Goal: Task Accomplishment & Management: Use online tool/utility

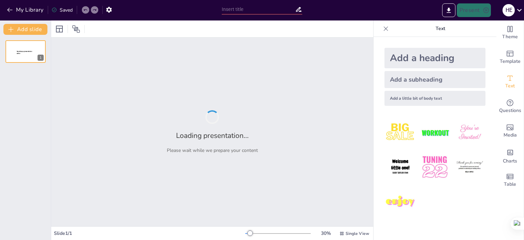
type input "Understanding the Role of Operating Systems in Computer Architecture"
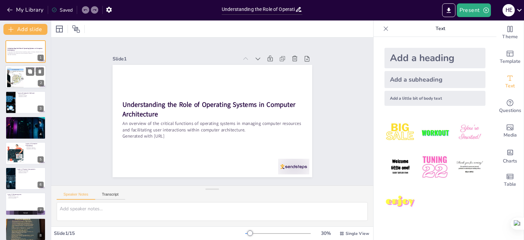
click at [27, 85] on div at bounding box center [25, 76] width 41 height 23
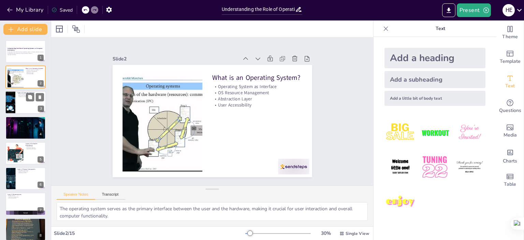
click at [16, 103] on div at bounding box center [25, 102] width 41 height 23
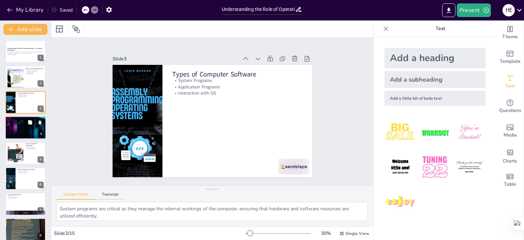
click at [22, 127] on div at bounding box center [26, 127] width 44 height 23
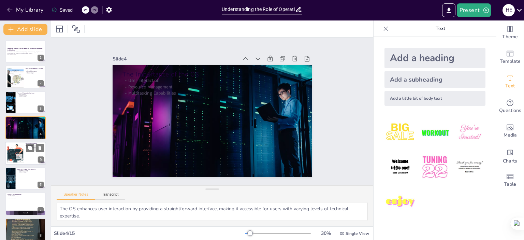
click at [22, 149] on div at bounding box center [15, 153] width 31 height 21
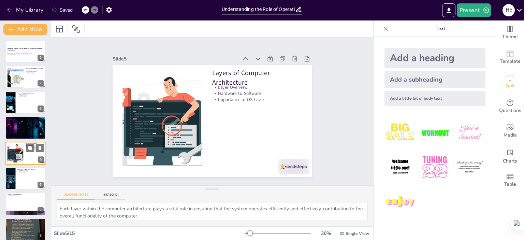
scroll to position [16, 0]
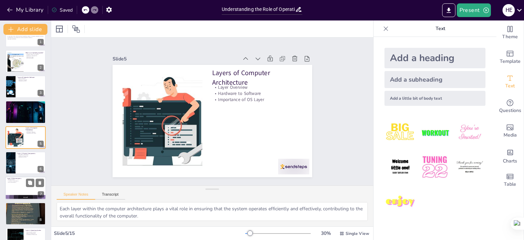
click at [23, 185] on div at bounding box center [25, 188] width 41 height 23
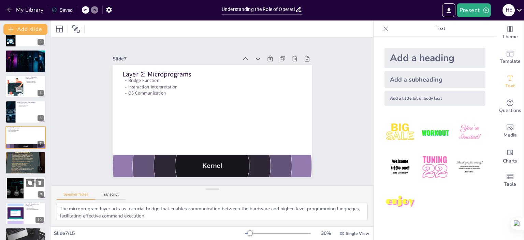
click at [15, 191] on div at bounding box center [15, 188] width 37 height 21
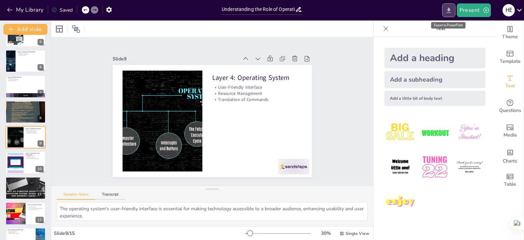
click at [451, 12] on icon "Export to PowerPoint" at bounding box center [448, 10] width 7 height 7
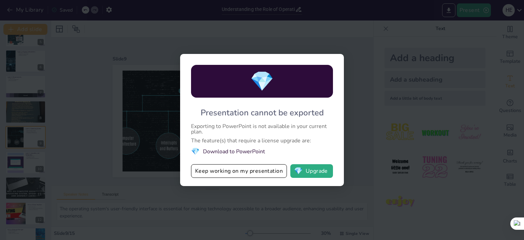
click at [229, 117] on div "Presentation cannot be exported" at bounding box center [262, 112] width 123 height 11
click at [226, 151] on li "💎 Download to PowerPoint" at bounding box center [262, 151] width 142 height 9
click at [232, 118] on div "💎 Presentation cannot be exported Exporting to PowerPoint is not available in y…" at bounding box center [262, 120] width 164 height 132
click at [244, 107] on div "Presentation cannot be exported" at bounding box center [262, 112] width 123 height 11
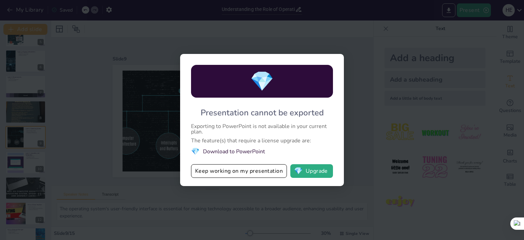
click at [85, 67] on div "💎 Presentation cannot be exported Exporting to PowerPoint is not available in y…" at bounding box center [262, 120] width 524 height 240
click at [319, 167] on button "💎 Upgrade" at bounding box center [311, 171] width 43 height 14
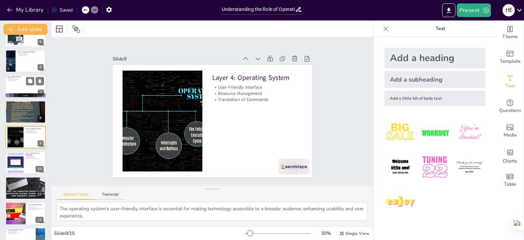
click at [18, 87] on div at bounding box center [25, 86] width 41 height 23
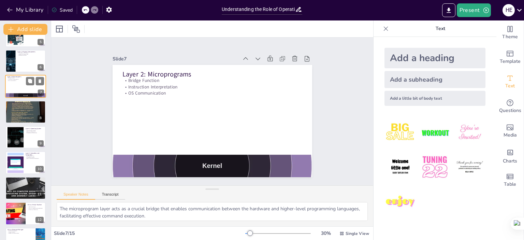
scroll to position [67, 0]
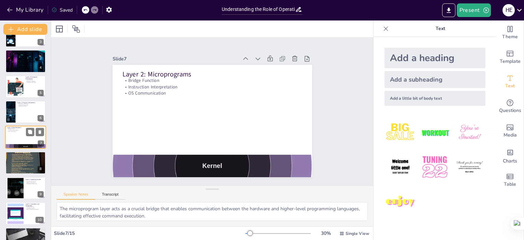
click at [23, 136] on div at bounding box center [25, 137] width 41 height 23
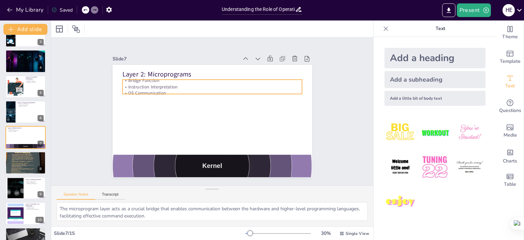
click at [134, 79] on p "Bridge Function" at bounding box center [215, 80] width 179 height 25
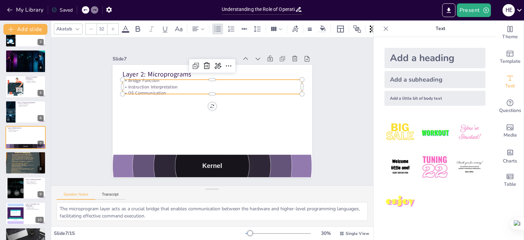
click at [141, 84] on p "Instruction Interpretation" at bounding box center [211, 87] width 179 height 6
click at [141, 84] on p "Instruction Interpretation" at bounding box center [214, 86] width 179 height 25
click at [26, 164] on div at bounding box center [25, 162] width 41 height 55
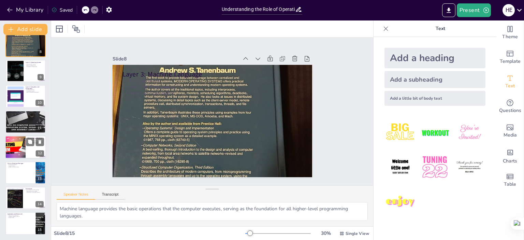
click at [26, 145] on div at bounding box center [15, 146] width 41 height 23
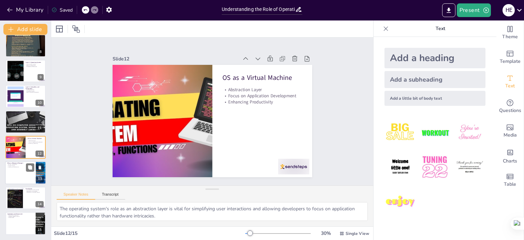
click at [26, 173] on div at bounding box center [25, 172] width 41 height 23
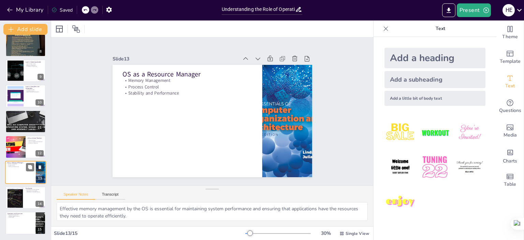
scroll to position [184, 0]
click at [22, 192] on div at bounding box center [15, 198] width 37 height 21
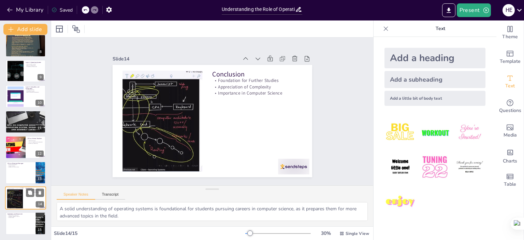
scroll to position [184, 0]
click at [15, 224] on div at bounding box center [25, 223] width 41 height 23
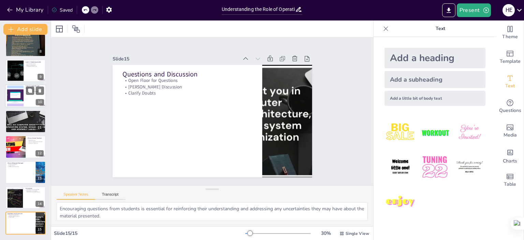
click at [19, 107] on div "Layer 5: Compilers and Interpreters Development Tools Translation Process Role …" at bounding box center [25, 96] width 41 height 23
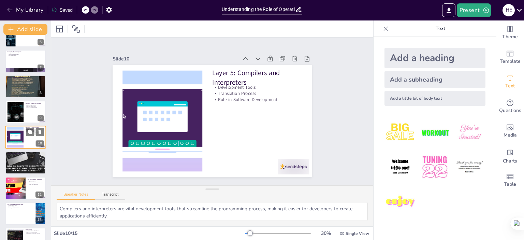
scroll to position [0, 0]
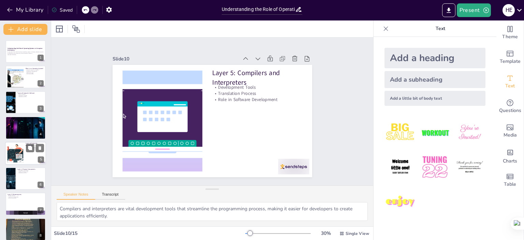
click at [31, 156] on div at bounding box center [25, 153] width 41 height 23
type textarea "Each layer within the computer architecture plays a vital role in ensuring that…"
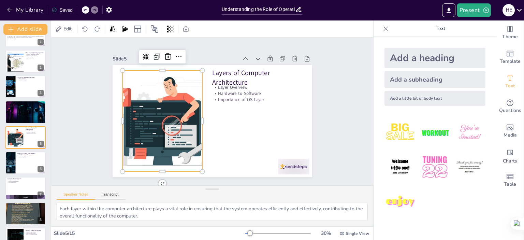
click at [150, 98] on div at bounding box center [163, 120] width 152 height 101
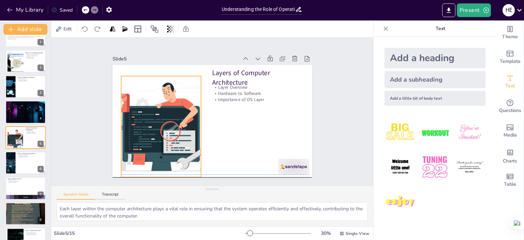
drag, startPoint x: 151, startPoint y: 100, endPoint x: 150, endPoint y: 103, distance: 3.7
click at [150, 103] on div at bounding box center [161, 126] width 152 height 101
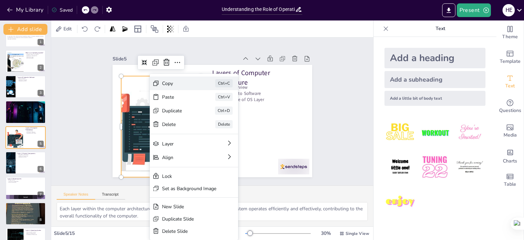
click at [213, 118] on div "Copy" at bounding box center [230, 121] width 34 height 6
